Goal: Navigation & Orientation: Find specific page/section

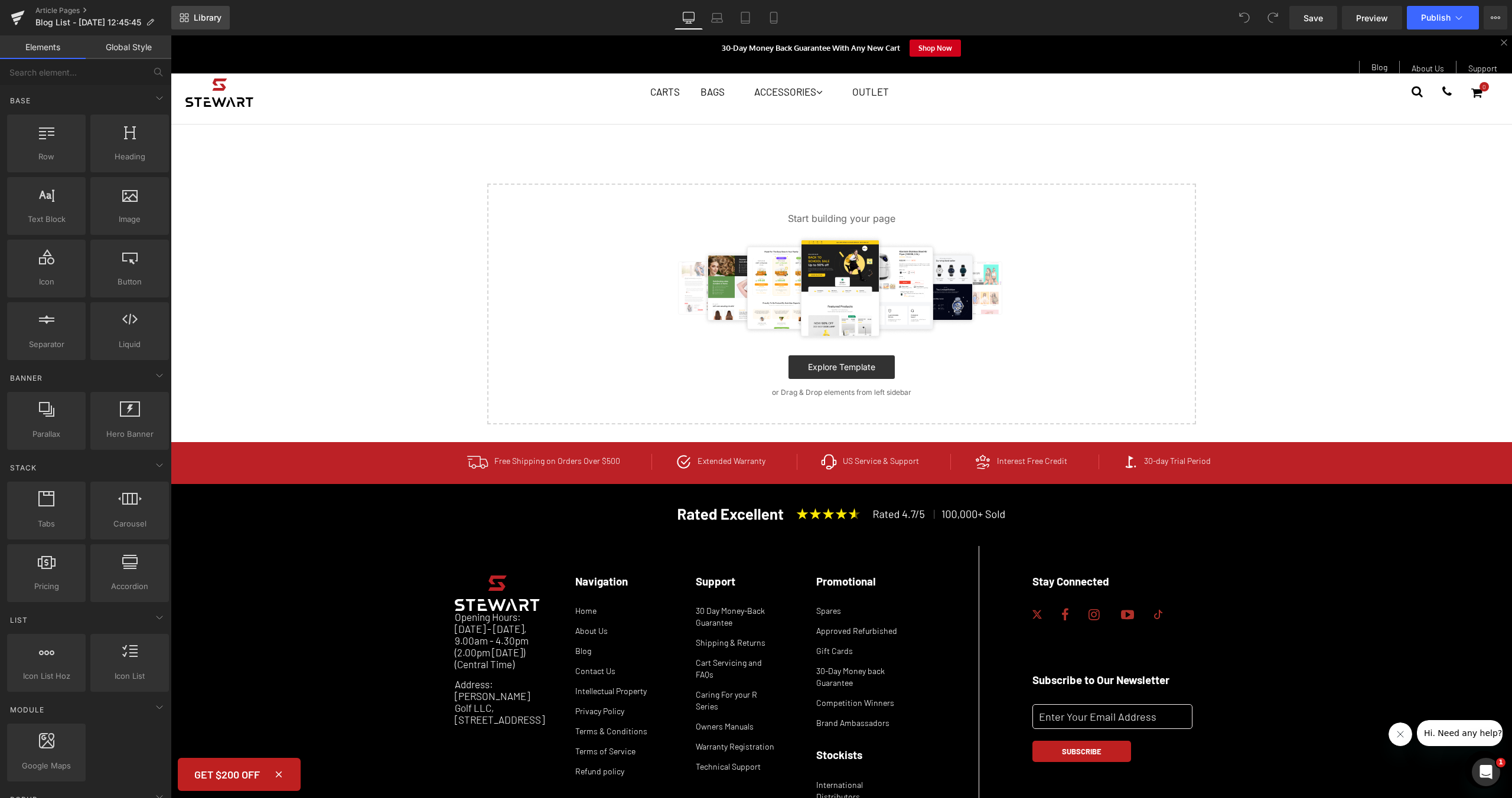
click at [199, 14] on span "Library" at bounding box center [208, 17] width 28 height 10
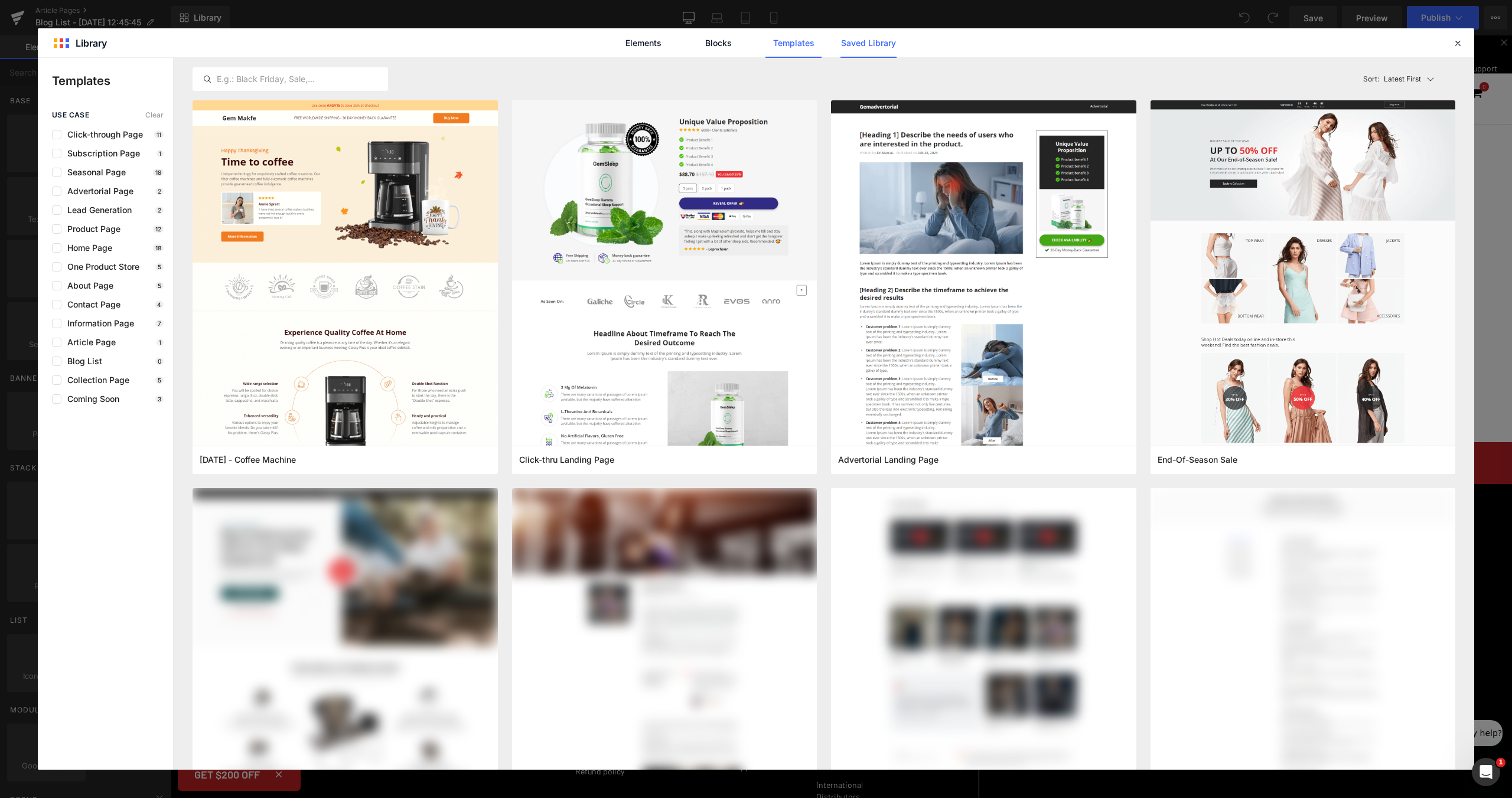
click at [0, 0] on link "Saved Library" at bounding box center [0, 0] width 0 height 0
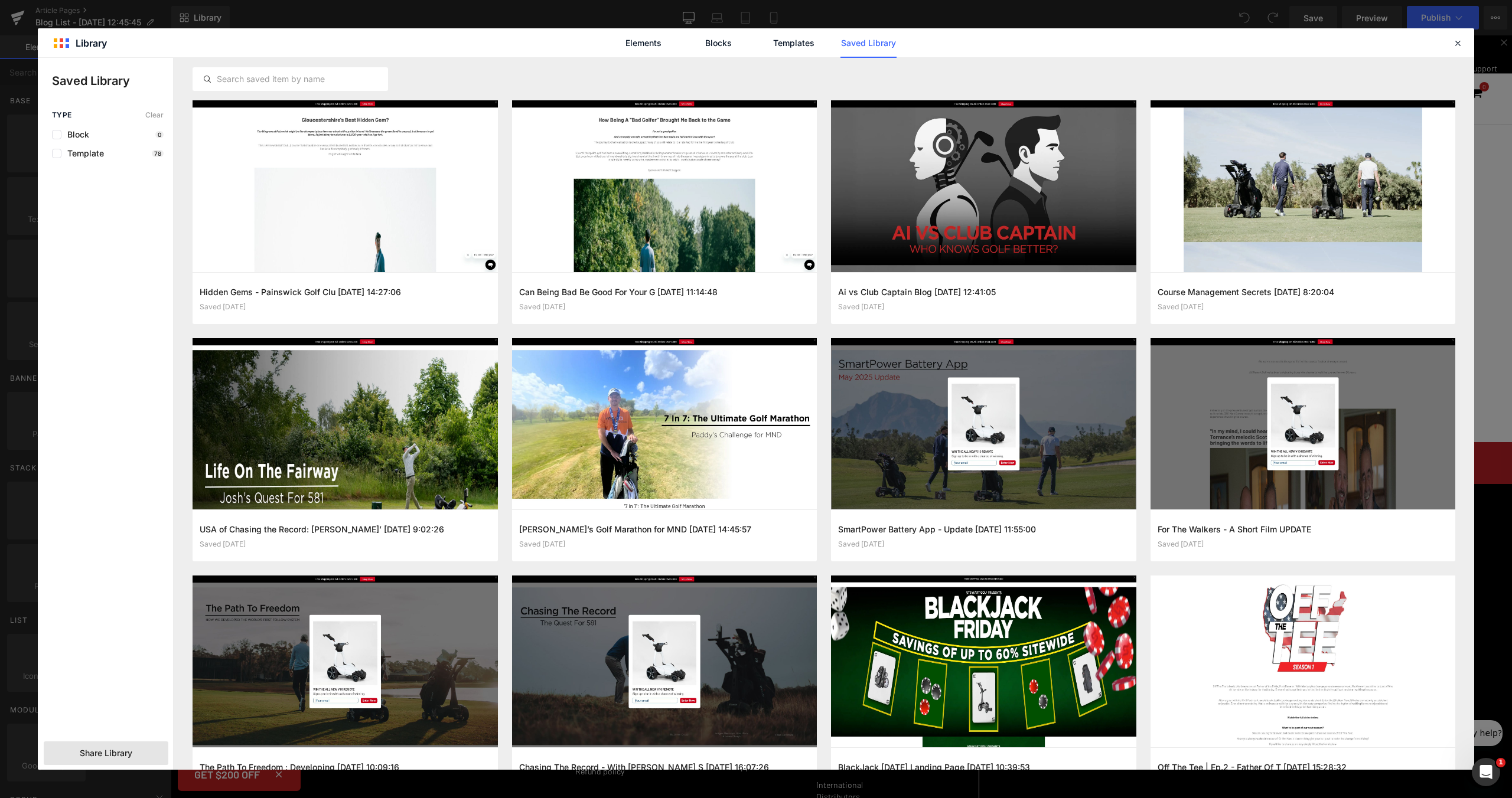
click at [123, 759] on div "Share Library" at bounding box center [105, 753] width 125 height 23
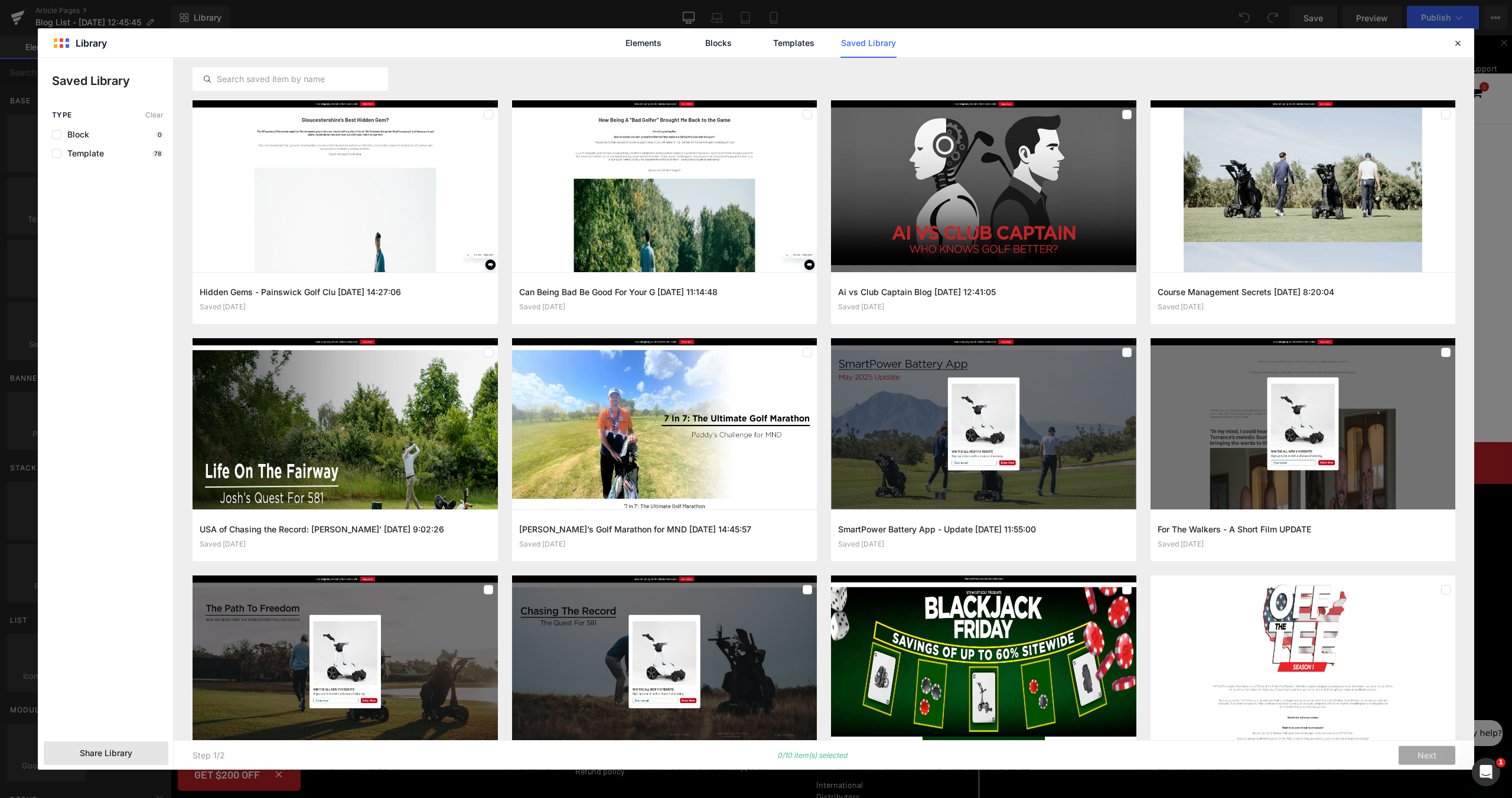
click at [1460, 32] on div "Elements Blocks Templates Saved Library" at bounding box center [756, 43] width 1436 height 29
click at [1449, 43] on div "Elements Blocks Templates Saved Library" at bounding box center [756, 43] width 1436 height 29
click at [1455, 42] on icon at bounding box center [1457, 43] width 10 height 10
